Goal: Task Accomplishment & Management: Manage account settings

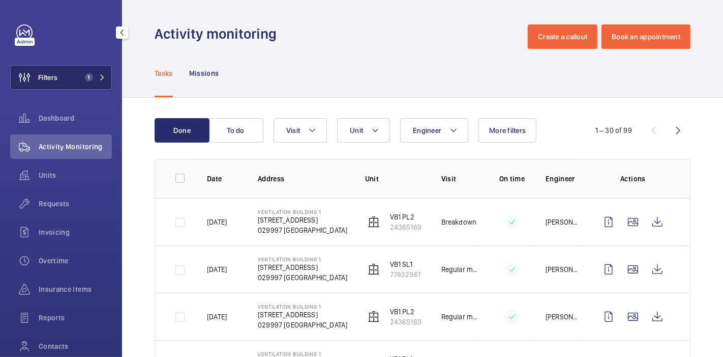
click at [74, 75] on button "Filters 1" at bounding box center [61, 77] width 102 height 24
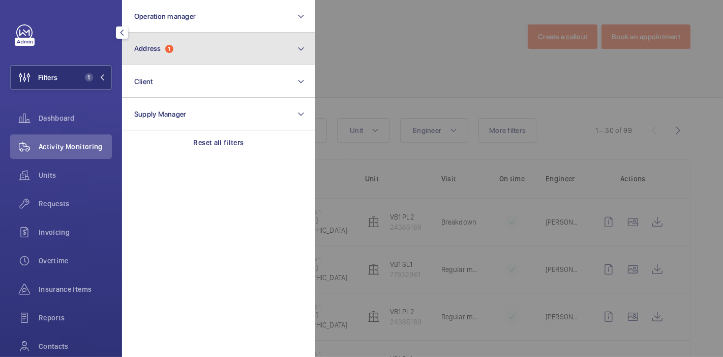
click at [138, 45] on span "Address" at bounding box center [147, 48] width 27 height 8
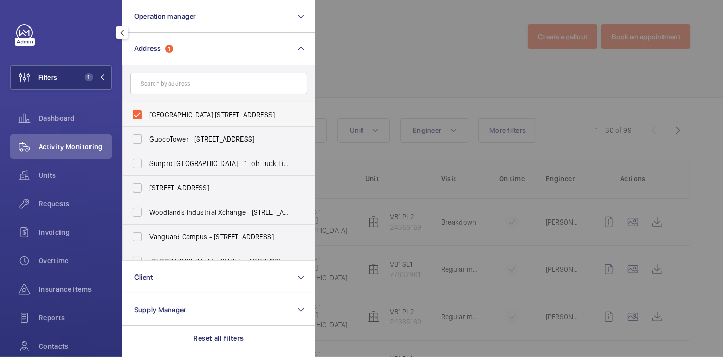
click at [139, 114] on label "Ventilation Building 1 - 210 Marina East Drive, SINGAPORE 029997" at bounding box center [211, 114] width 177 height 24
click at [139, 114] on input "Ventilation Building 1 - 210 Marina East Drive, SINGAPORE 029997" at bounding box center [137, 114] width 20 height 20
checkbox input "false"
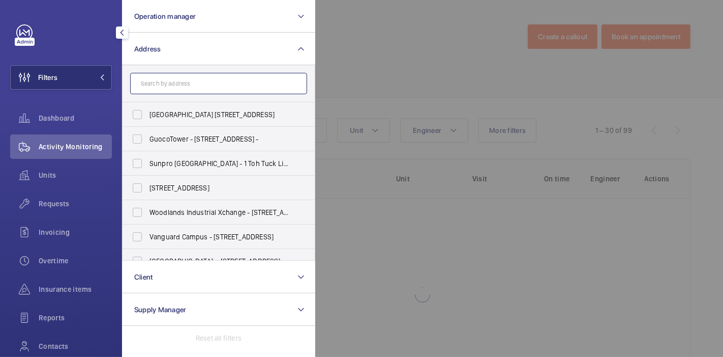
click at [153, 93] on input "text" at bounding box center [218, 83] width 177 height 21
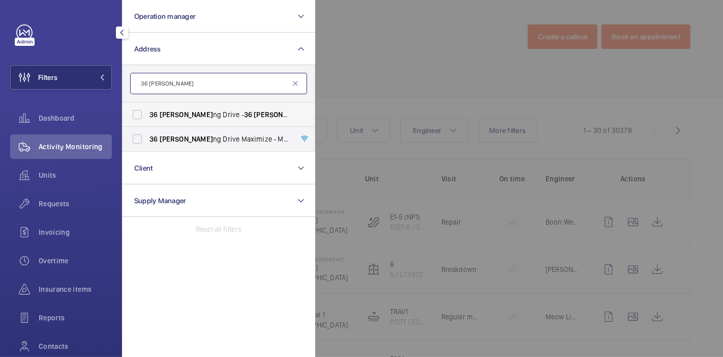
type input "36 [PERSON_NAME]"
click at [132, 117] on label "36 Loya ng Drive - 36 Loya ng Dr, SINGAPORE 508949" at bounding box center [211, 114] width 177 height 24
click at [132, 117] on input "36 Loya ng Drive - 36 Loya ng Dr, SINGAPORE 508949" at bounding box center [137, 114] width 20 height 20
checkbox input "true"
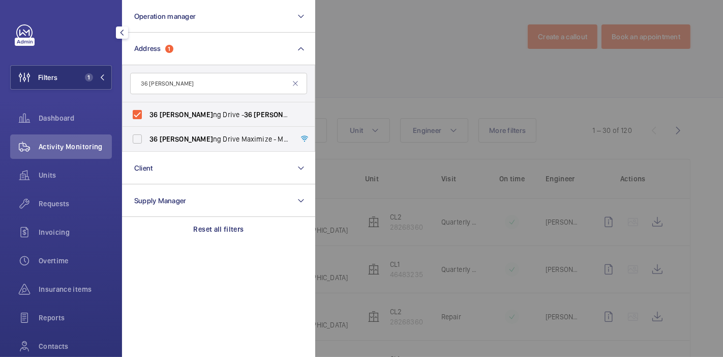
click at [353, 74] on div at bounding box center [676, 178] width 723 height 357
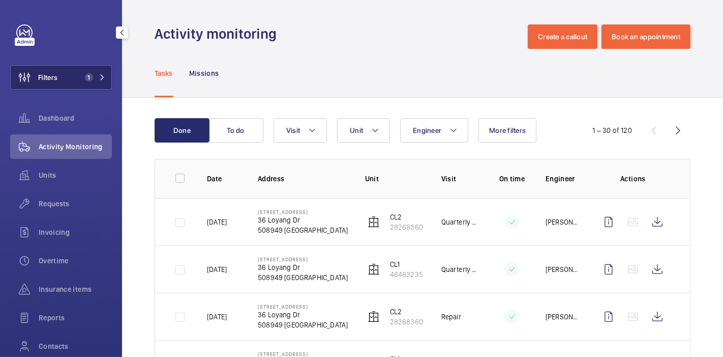
click at [66, 77] on button "Filters 1" at bounding box center [61, 77] width 102 height 24
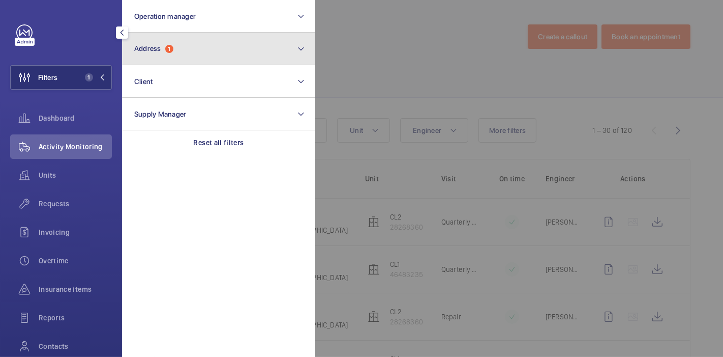
click at [164, 56] on button "Address 1" at bounding box center [218, 49] width 193 height 33
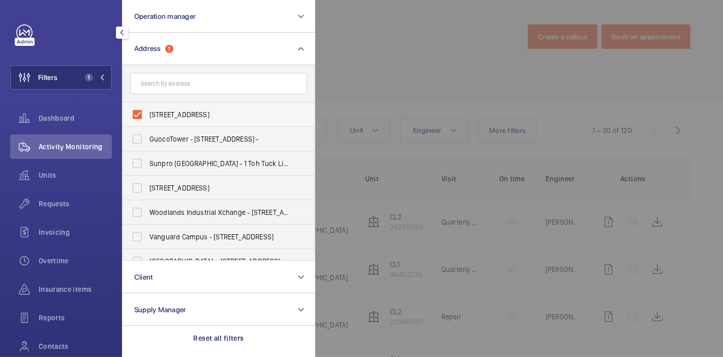
click at [139, 117] on label "[STREET_ADDRESS]" at bounding box center [211, 114] width 177 height 24
click at [139, 117] on input "[STREET_ADDRESS]" at bounding box center [137, 114] width 20 height 20
checkbox input "false"
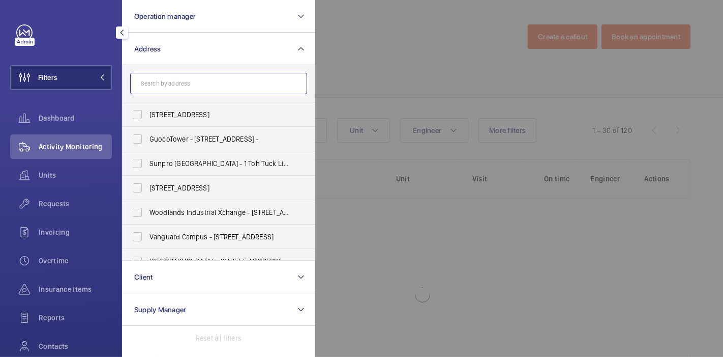
click at [163, 88] on input "text" at bounding box center [218, 83] width 177 height 21
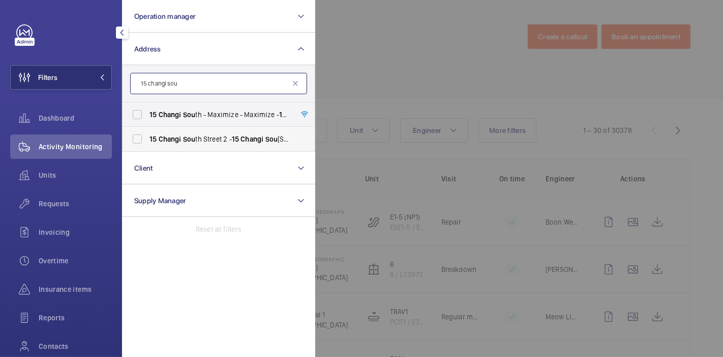
type input "15 changi sou"
click at [135, 140] on label "15 Changi Sou th Street 2 - 15 Changi Sou th Street 2, SINGAPORE 486068" at bounding box center [211, 139] width 177 height 24
click at [135, 140] on input "15 Changi Sou th Street 2 - 15 Changi Sou th Street 2, SINGAPORE 486068" at bounding box center [137, 139] width 20 height 20
checkbox input "true"
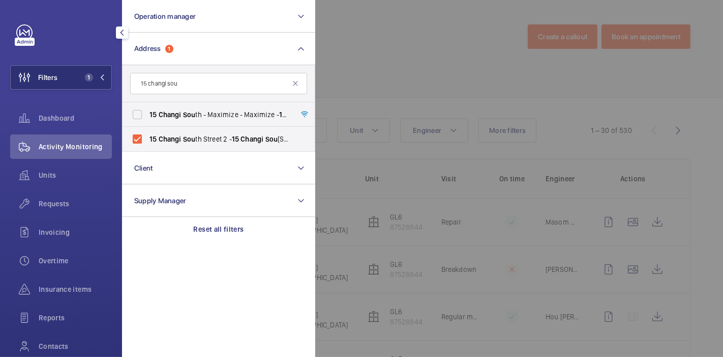
click at [417, 73] on div at bounding box center [676, 178] width 723 height 357
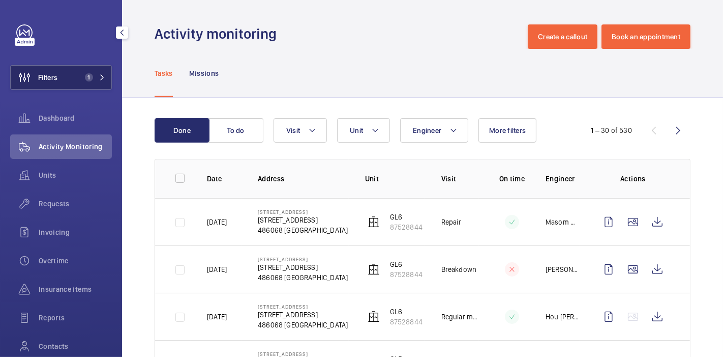
click at [51, 76] on span "Filters" at bounding box center [47, 77] width 19 height 10
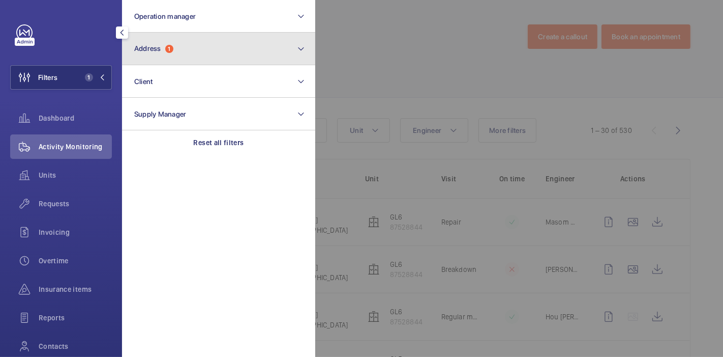
click at [148, 48] on span "Address" at bounding box center [147, 48] width 27 height 8
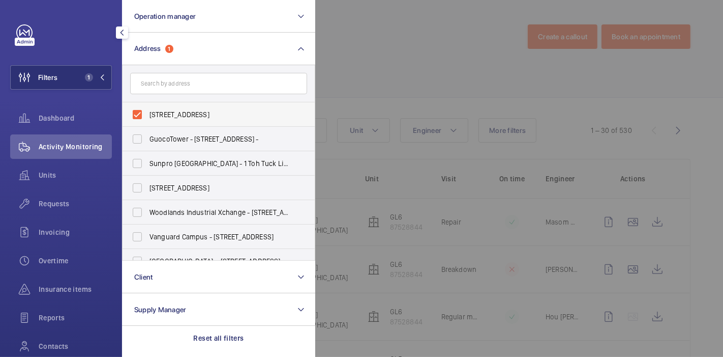
click at [138, 112] on label "15 Changi South Street 2 - 15 Changi South Street 2, SINGAPORE 486068" at bounding box center [211, 114] width 177 height 24
click at [138, 112] on input "15 Changi South Street 2 - 15 Changi South Street 2, SINGAPORE 486068" at bounding box center [137, 114] width 20 height 20
checkbox input "false"
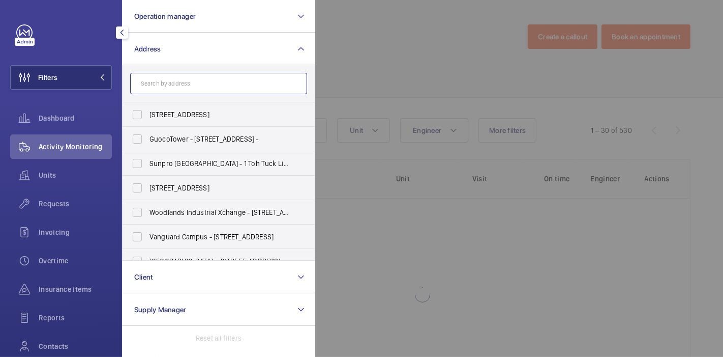
click at [156, 86] on input "text" at bounding box center [218, 83] width 177 height 21
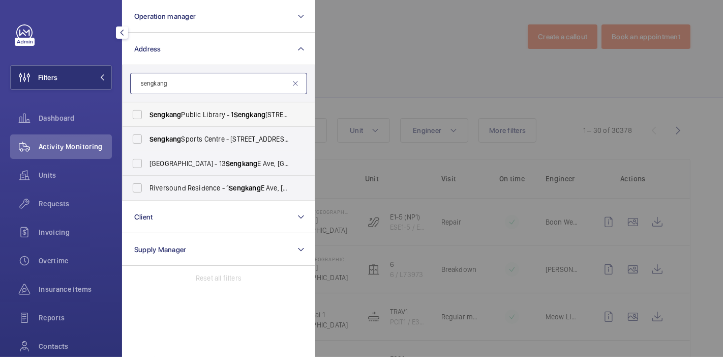
type input "sengkang"
click at [163, 111] on span "Sengkang" at bounding box center [166, 114] width 32 height 8
click at [147, 111] on input "Sengkang Public Library - 1 Sengkang Square, unit 03 28, SINGAPORE 545078" at bounding box center [137, 114] width 20 height 20
checkbox input "true"
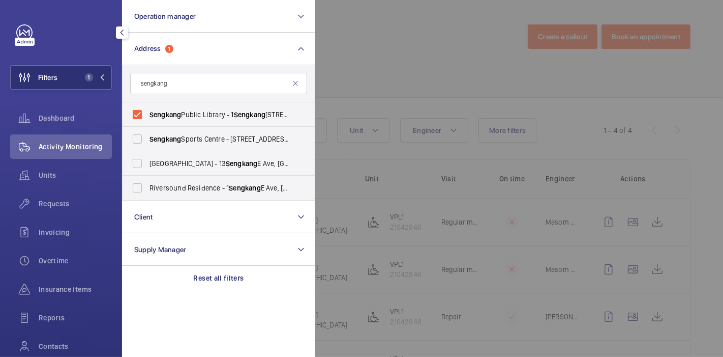
click at [325, 70] on div at bounding box center [676, 178] width 723 height 357
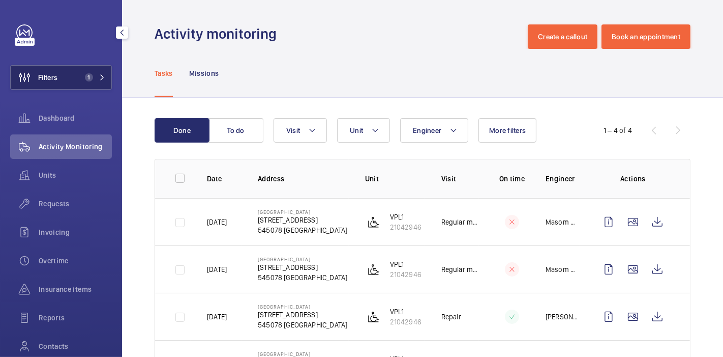
click at [50, 77] on span "Filters" at bounding box center [47, 77] width 19 height 10
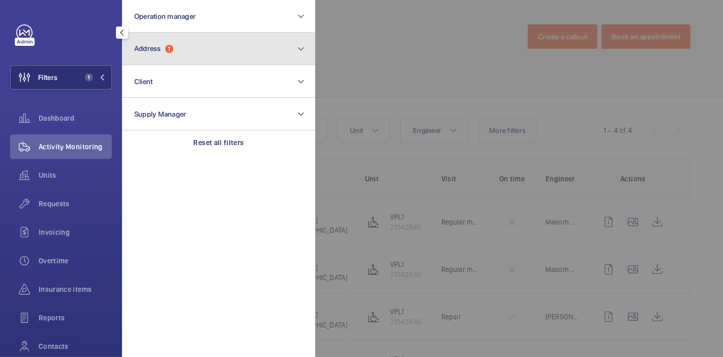
click at [182, 47] on button "Address 1" at bounding box center [218, 49] width 193 height 33
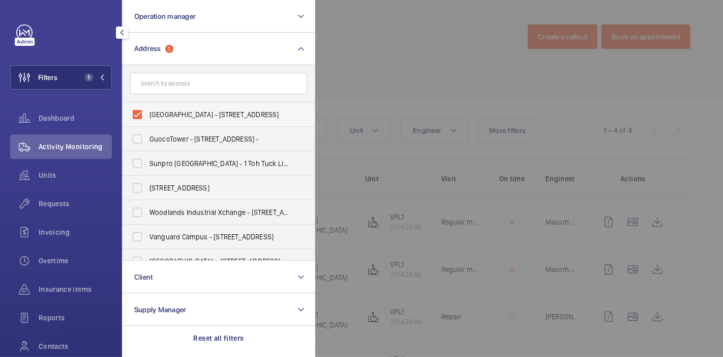
click at [141, 117] on label "Sengkang Public Library - 1 Sengkang Square, unit 03 28, SINGAPORE 545078" at bounding box center [211, 114] width 177 height 24
click at [141, 117] on input "Sengkang Public Library - 1 Sengkang Square, unit 03 28, SINGAPORE 545078" at bounding box center [137, 114] width 20 height 20
checkbox input "false"
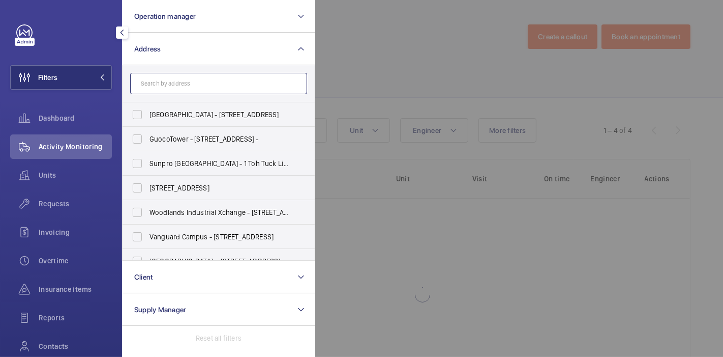
click at [184, 85] on input "text" at bounding box center [218, 83] width 177 height 21
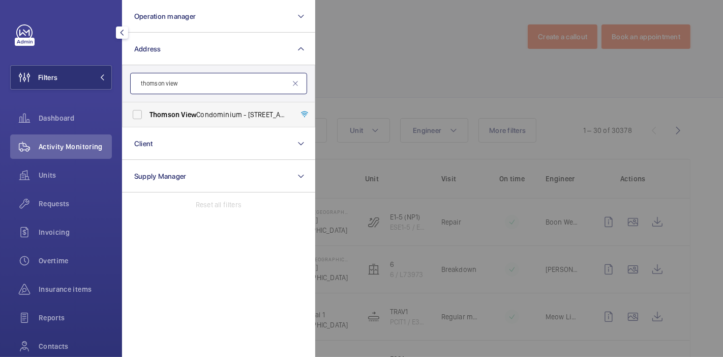
type input "thomson view"
click at [158, 114] on span "Thomson" at bounding box center [165, 114] width 30 height 8
click at [147, 114] on input "Thomson View Condominium - 7 Bright Hill Dr, SINGAPORE 579599" at bounding box center [137, 114] width 20 height 20
checkbox input "true"
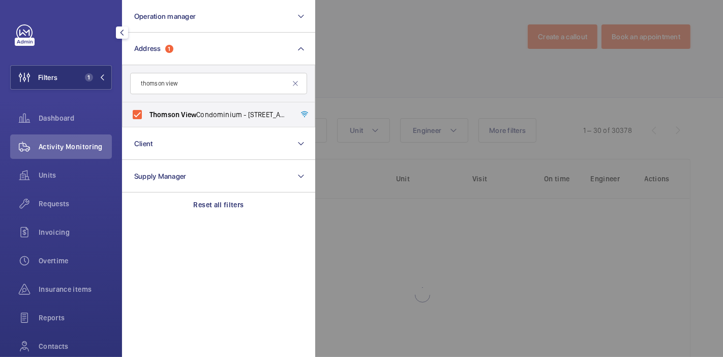
click at [359, 63] on div at bounding box center [676, 178] width 723 height 357
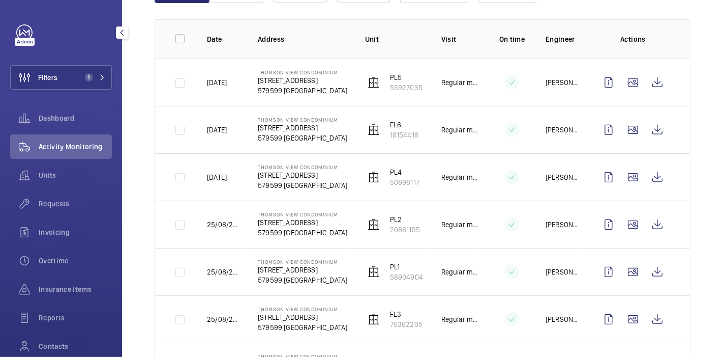
scroll to position [139, 0]
click at [60, 82] on button "Filters 1" at bounding box center [61, 77] width 102 height 24
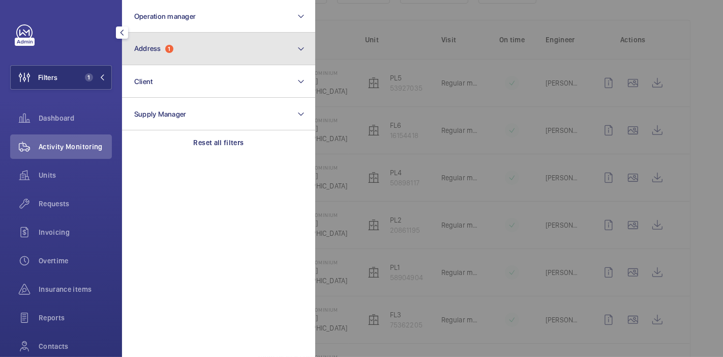
click at [156, 47] on span "Address" at bounding box center [147, 48] width 27 height 8
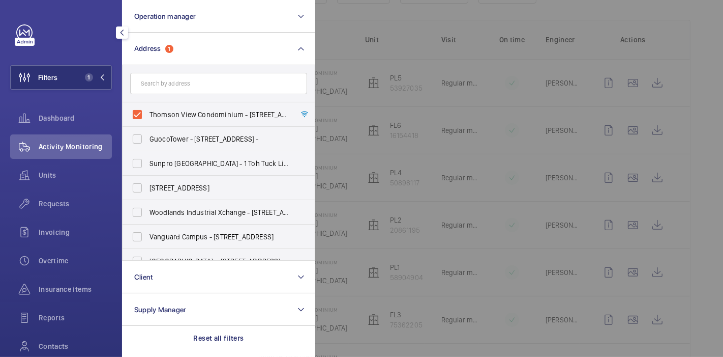
click at [138, 107] on label "Thomson View Condominium - 7 Bright Hill Dr, SINGAPORE 579599" at bounding box center [211, 114] width 177 height 24
click at [138, 107] on input "Thomson View Condominium - 7 Bright Hill Dr, SINGAPORE 579599" at bounding box center [137, 114] width 20 height 20
checkbox input "false"
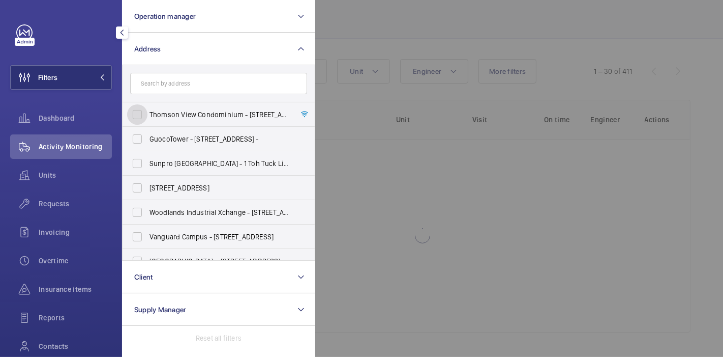
scroll to position [58, 0]
click at [163, 77] on input "text" at bounding box center [218, 83] width 177 height 21
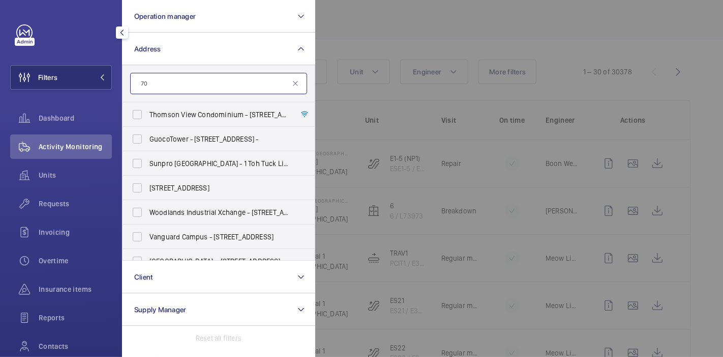
scroll to position [139, 0]
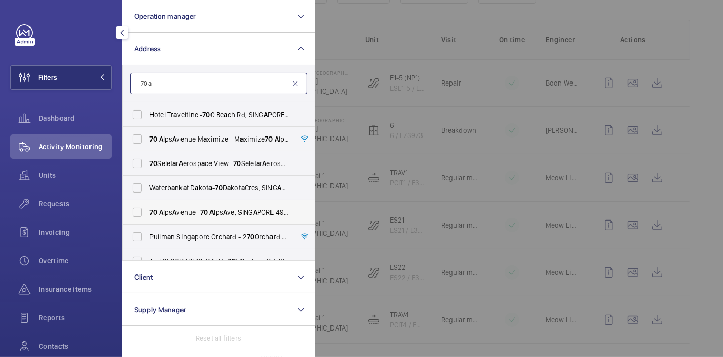
type input "70 a"
click at [214, 211] on span "A" at bounding box center [212, 212] width 4 height 8
click at [147, 211] on input "70 A lps A venue - 70 A lps A ve, SING A PORE 498801" at bounding box center [137, 212] width 20 height 20
checkbox input "true"
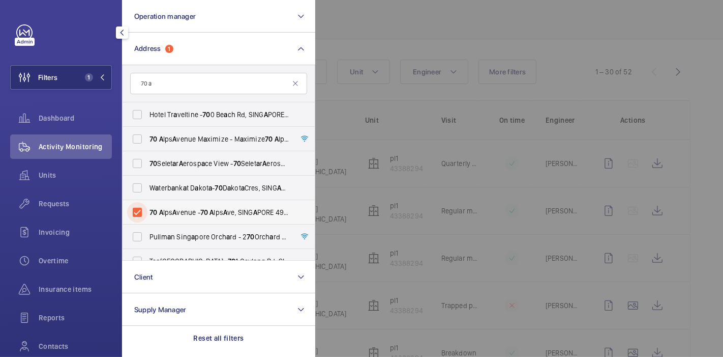
scroll to position [139, 0]
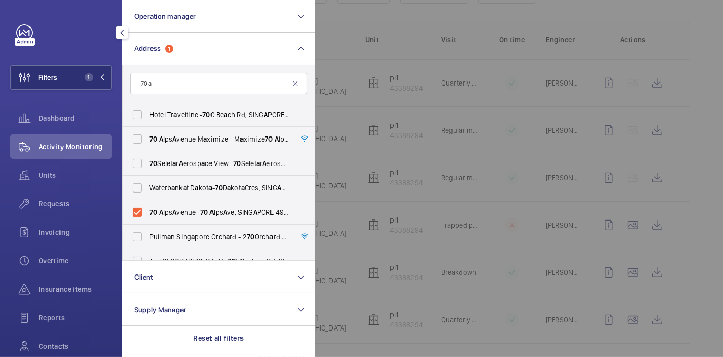
click at [332, 205] on div at bounding box center [676, 178] width 723 height 357
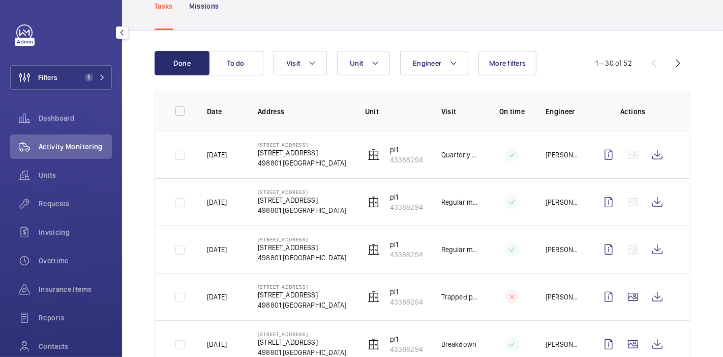
scroll to position [67, 0]
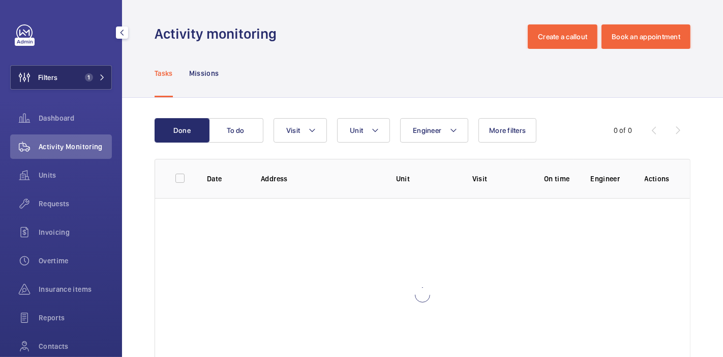
click at [85, 80] on span "1" at bounding box center [89, 77] width 8 height 8
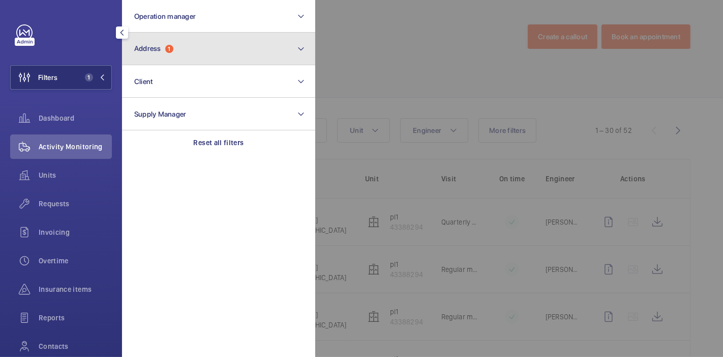
click at [206, 47] on button "Address 1" at bounding box center [218, 49] width 193 height 33
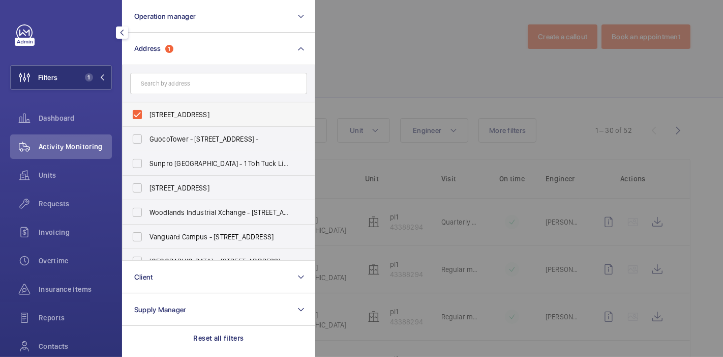
click at [134, 109] on label "[STREET_ADDRESS]" at bounding box center [211, 114] width 177 height 24
click at [134, 109] on input "[STREET_ADDRESS]" at bounding box center [137, 114] width 20 height 20
checkbox input "false"
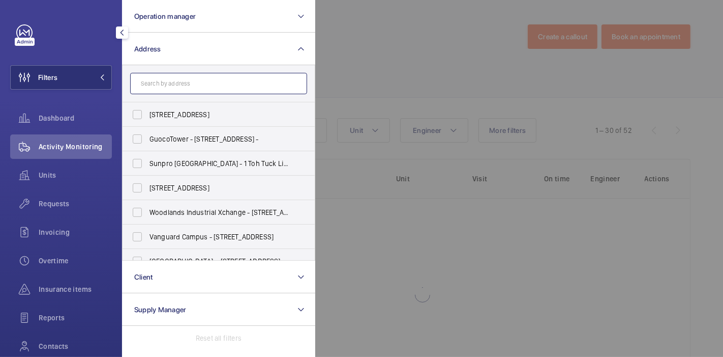
click at [155, 76] on input "text" at bounding box center [218, 83] width 177 height 21
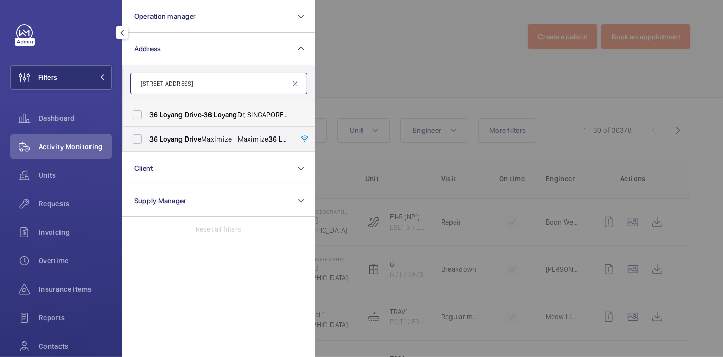
type input "[STREET_ADDRESS]"
click at [158, 118] on span "[STREET_ADDRESS]" at bounding box center [220, 114] width 140 height 10
click at [147, 118] on input "[STREET_ADDRESS]" at bounding box center [137, 114] width 20 height 20
checkbox input "true"
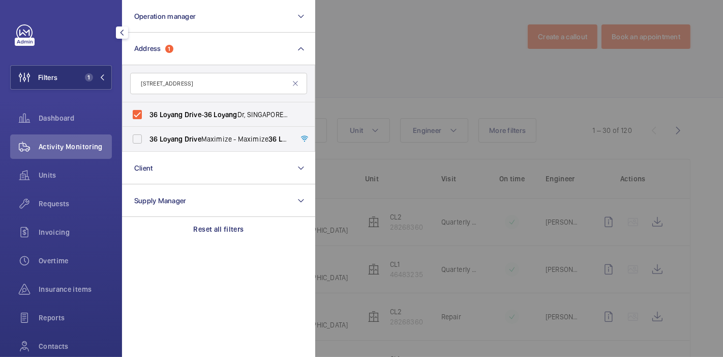
click at [363, 91] on div at bounding box center [676, 178] width 723 height 357
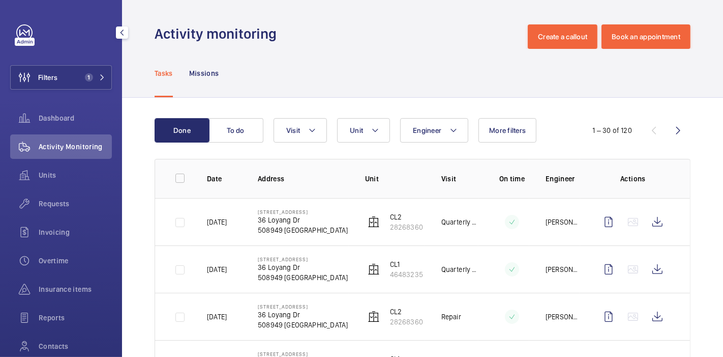
scroll to position [61, 0]
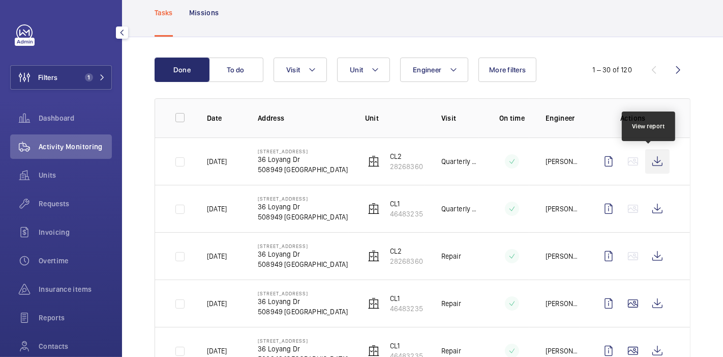
click at [649, 159] on wm-front-icon-button at bounding box center [657, 161] width 24 height 24
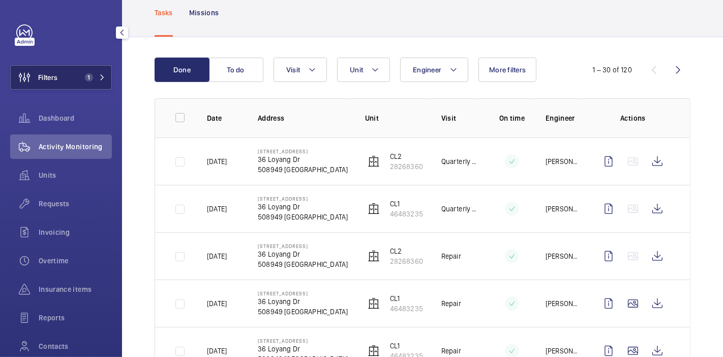
click at [54, 83] on span "Filters" at bounding box center [34, 77] width 47 height 24
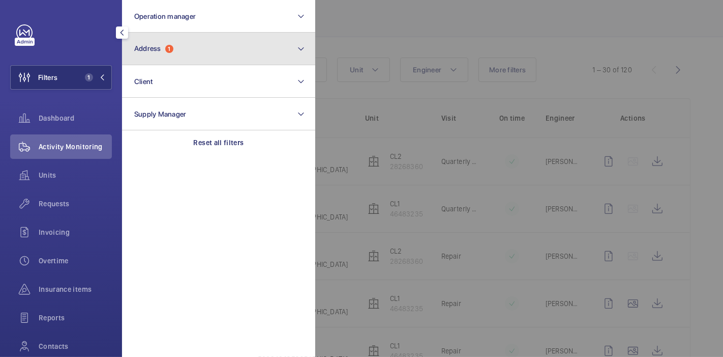
click at [190, 57] on button "Address 1" at bounding box center [218, 49] width 193 height 33
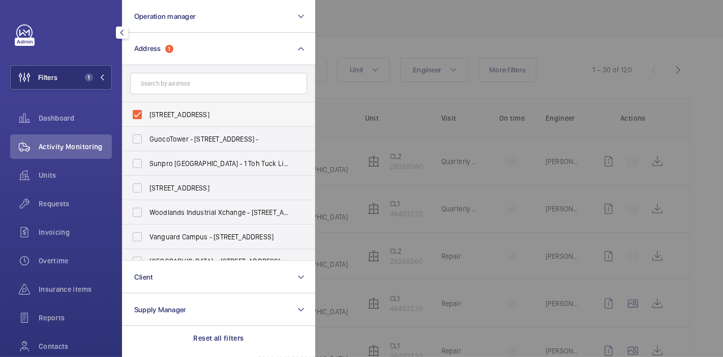
click at [135, 111] on label "[STREET_ADDRESS]" at bounding box center [211, 114] width 177 height 24
click at [135, 111] on input "[STREET_ADDRESS]" at bounding box center [137, 114] width 20 height 20
checkbox input "false"
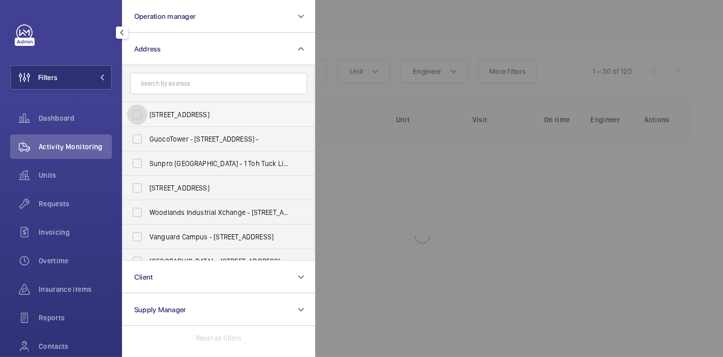
scroll to position [58, 0]
click at [163, 87] on input "text" at bounding box center [218, 83] width 177 height 21
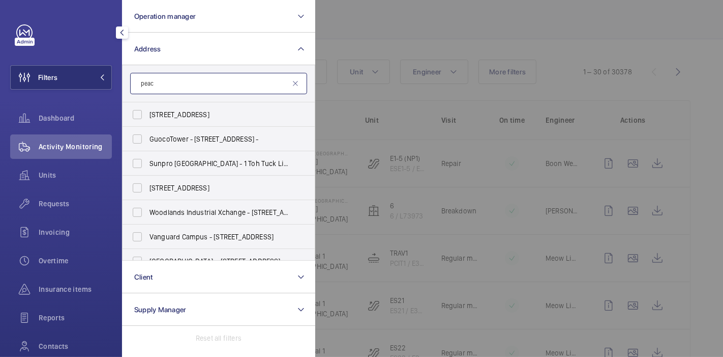
scroll to position [61, 0]
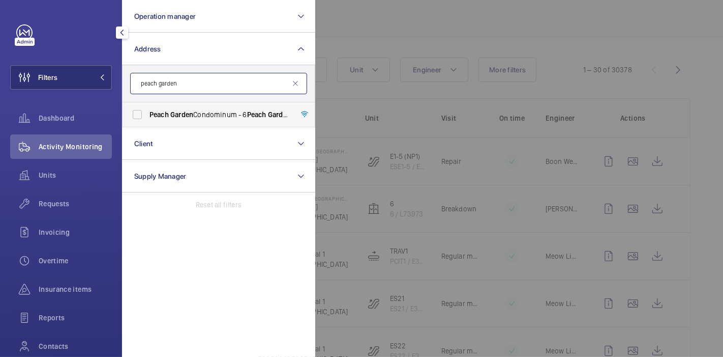
type input "peach garden"
click at [155, 112] on span "Peach" at bounding box center [159, 114] width 19 height 8
click at [147, 112] on input "[GEOGRAPHIC_DATA] Condominum - [STREET_ADDRESS]" at bounding box center [137, 114] width 20 height 20
checkbox input "true"
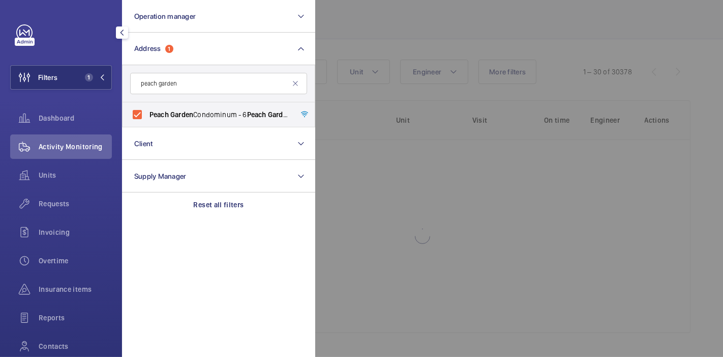
click at [348, 15] on div at bounding box center [676, 178] width 723 height 357
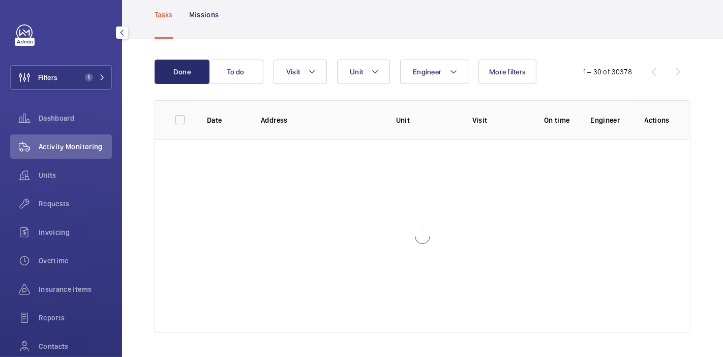
scroll to position [61, 0]
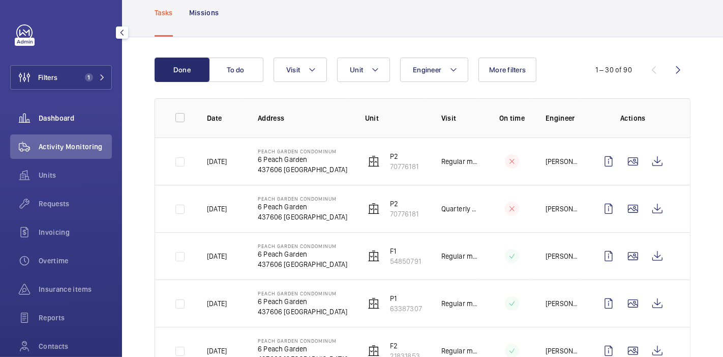
click at [57, 120] on span "Dashboard" at bounding box center [75, 118] width 73 height 10
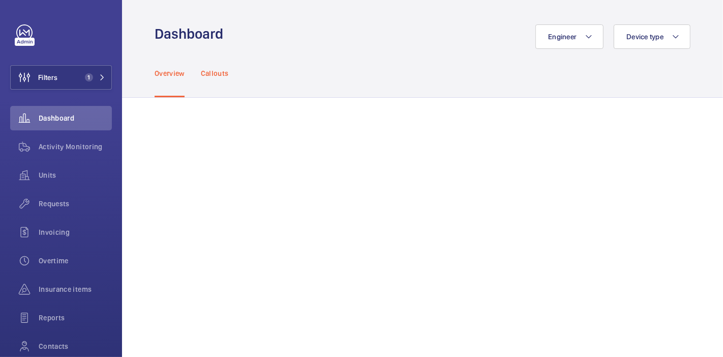
click at [220, 71] on p "Callouts" at bounding box center [215, 73] width 28 height 10
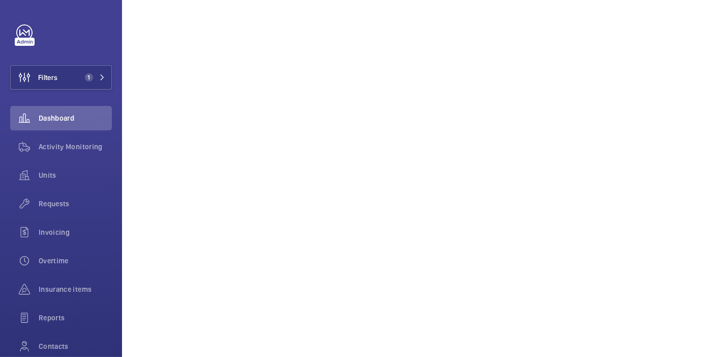
scroll to position [568, 0]
